Goal: Task Accomplishment & Management: Use online tool/utility

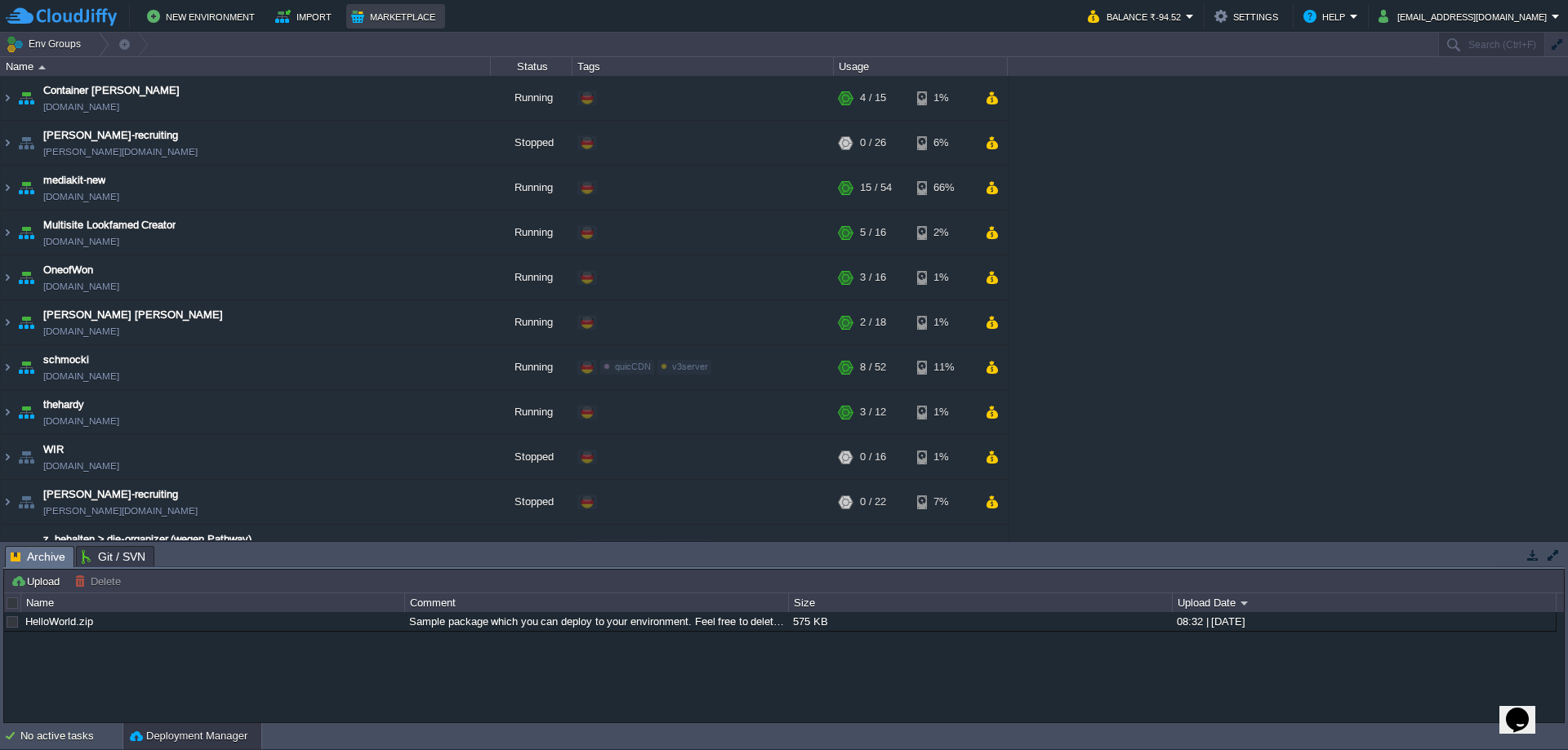
click at [391, 14] on button "Marketplace" at bounding box center [396, 16] width 89 height 20
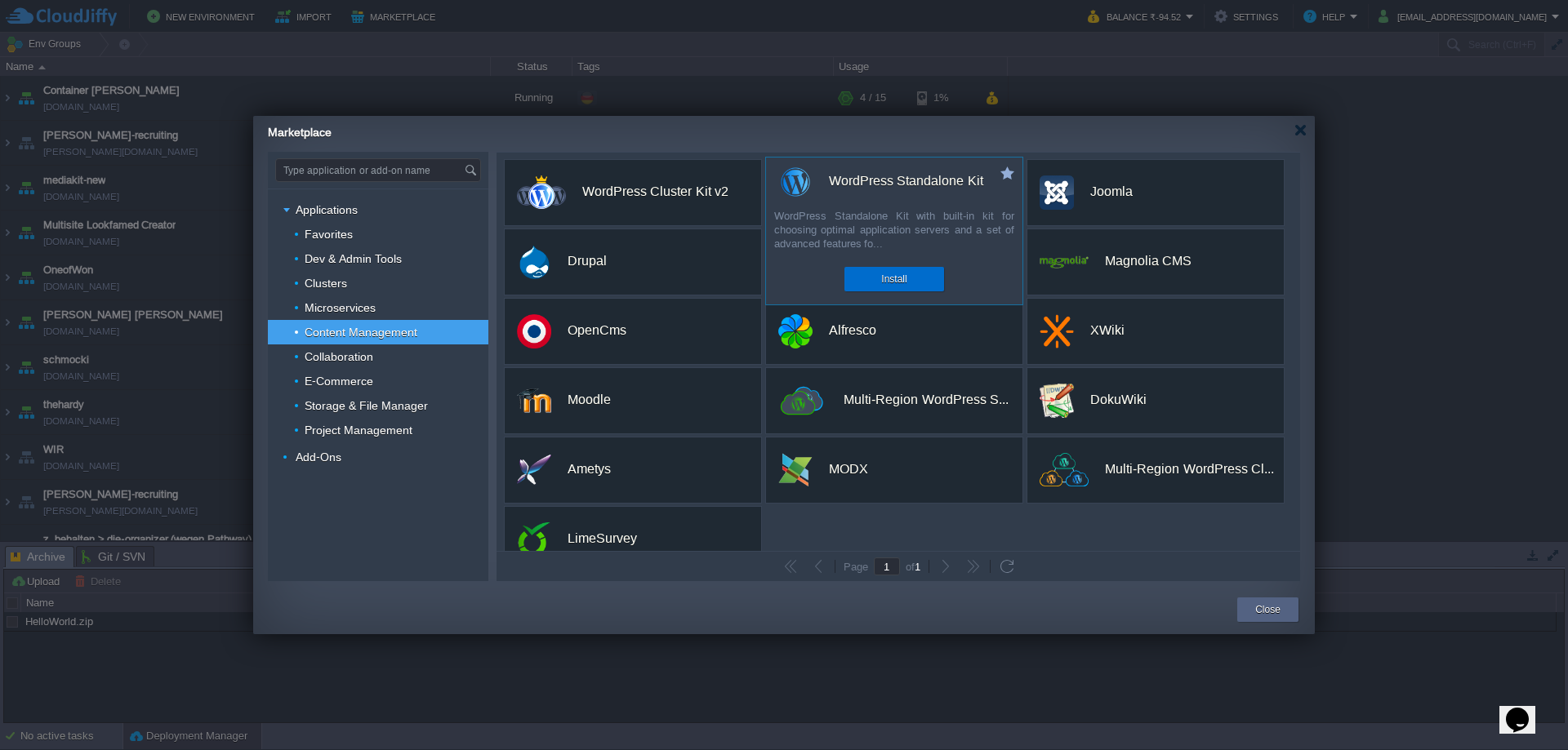
click at [890, 273] on button "Install" at bounding box center [894, 279] width 26 height 16
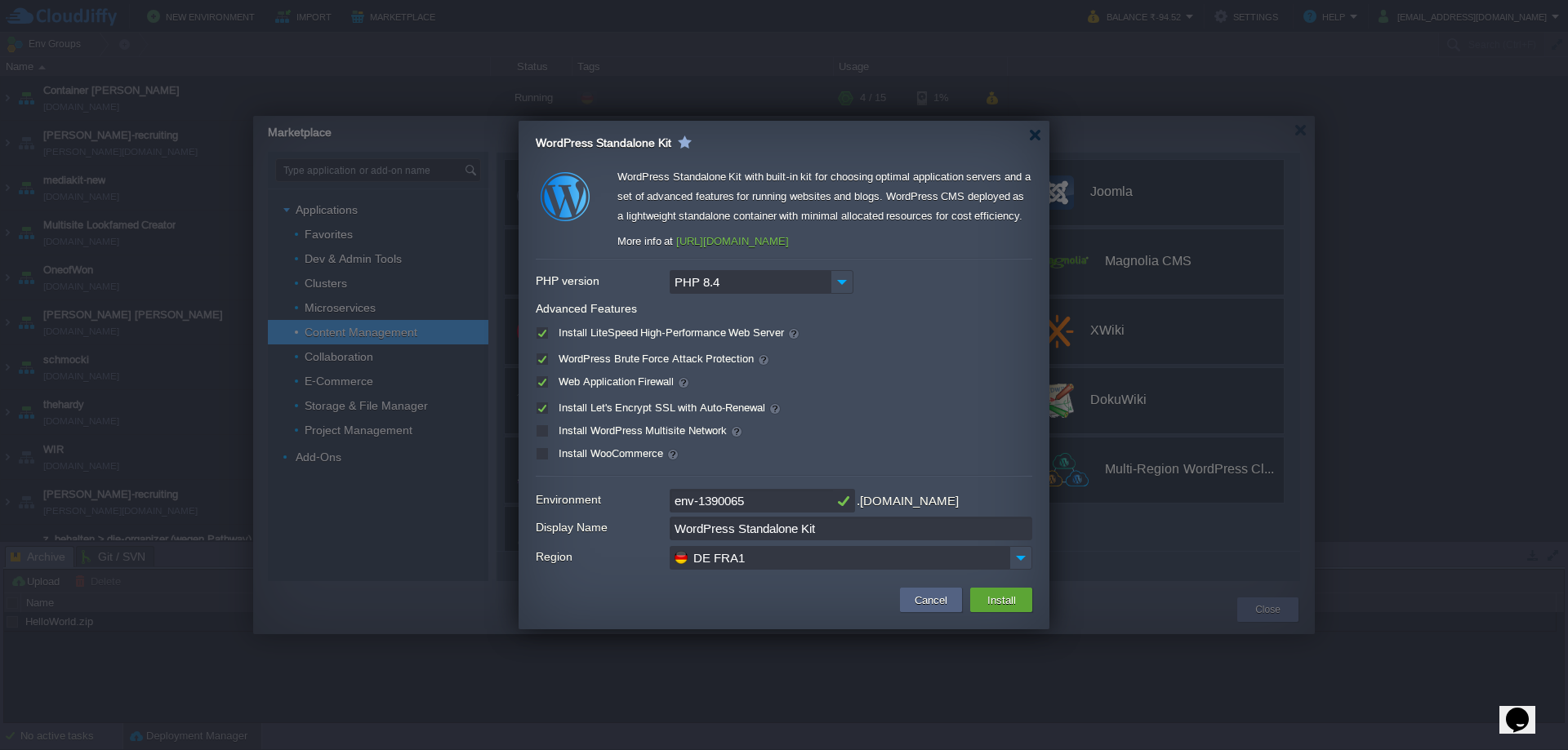
click at [769, 282] on input "PHP 8.4" at bounding box center [750, 282] width 161 height 24
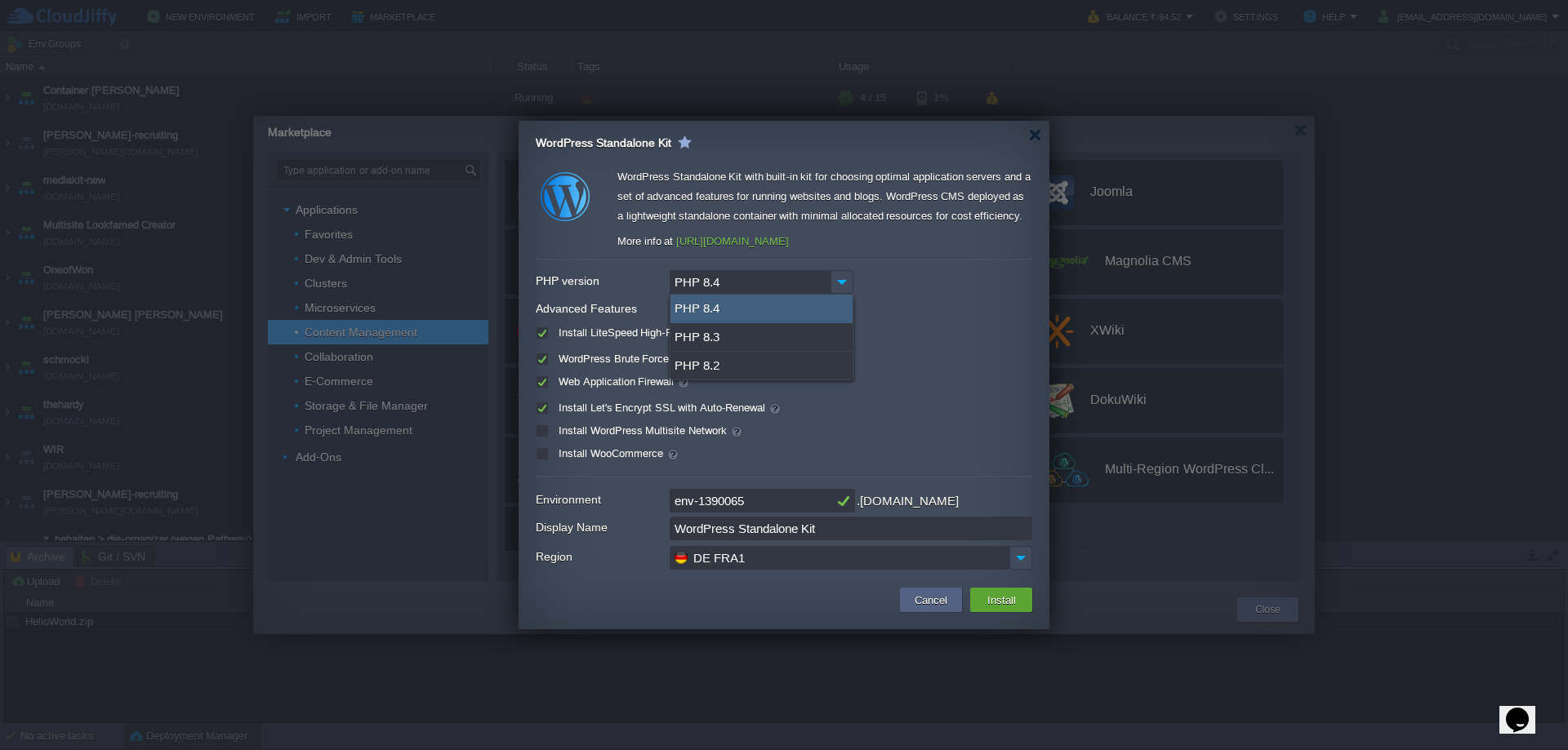
click at [769, 282] on input "PHP 8.4" at bounding box center [750, 282] width 161 height 24
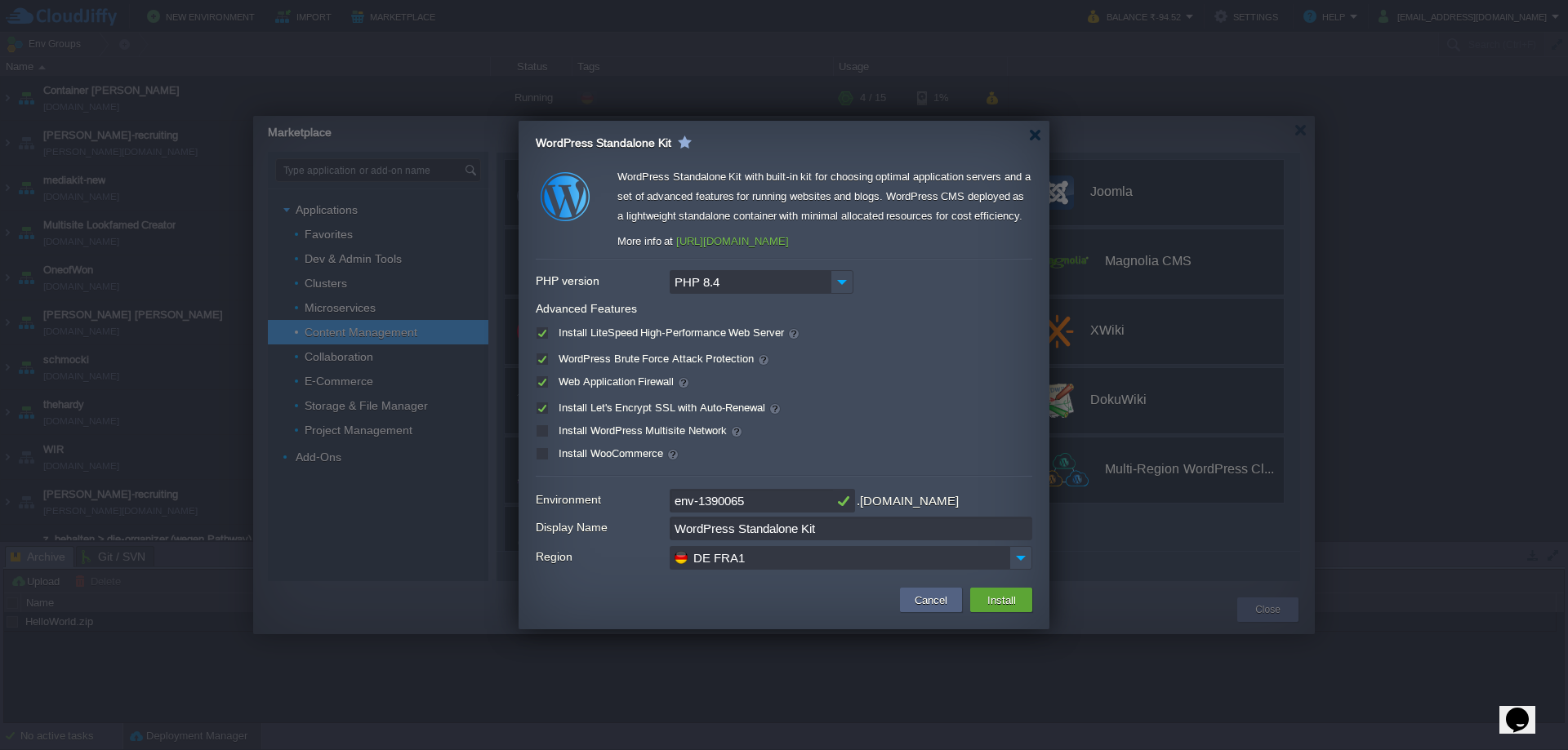
click at [772, 499] on input "env-1390065" at bounding box center [752, 501] width 164 height 24
type input "[PERSON_NAME]"
click at [987, 476] on div at bounding box center [784, 476] width 496 height 2
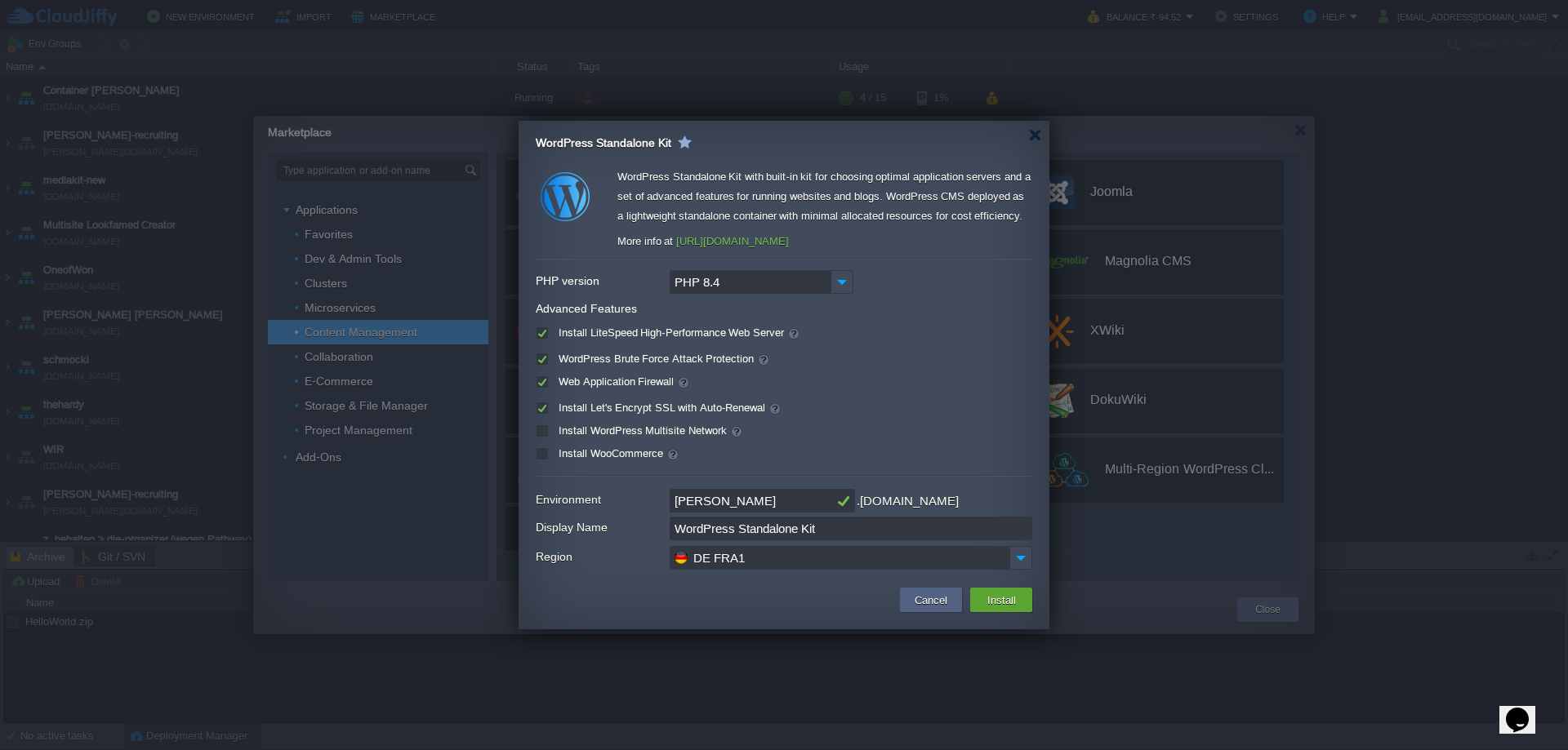
click at [854, 527] on input "WordPress Standalone Kit" at bounding box center [851, 528] width 362 height 24
type input "[PERSON_NAME]"
click at [980, 483] on div "WordPress Standalone Kit with built-in kit for choosing optimal application ser…" at bounding box center [784, 370] width 496 height 406
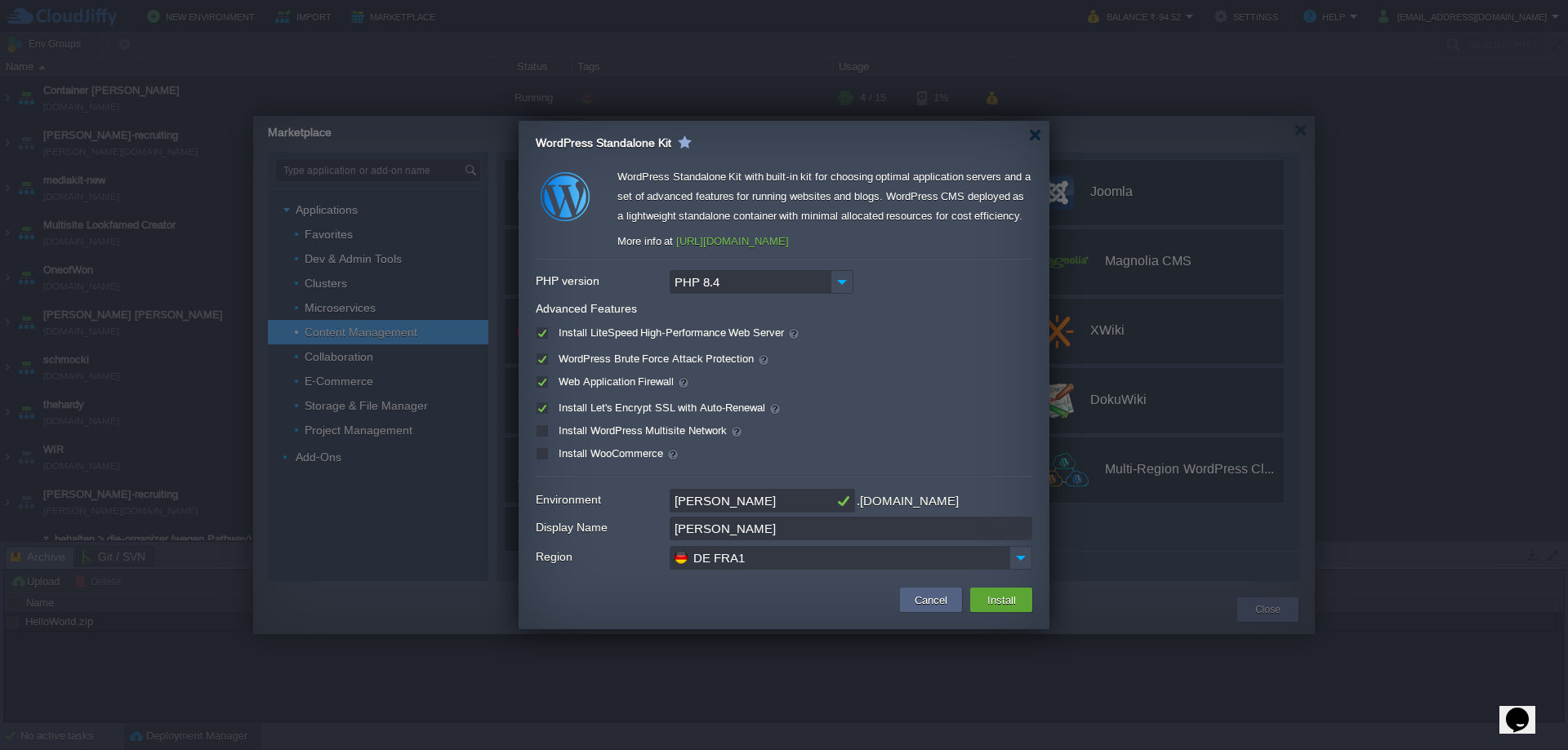
click at [902, 333] on div "Install LiteSpeed High-Performance Web Server" at bounding box center [784, 333] width 496 height 19
click at [1007, 597] on button "Install" at bounding box center [1001, 600] width 38 height 20
